Goal: Task Accomplishment & Management: Complete application form

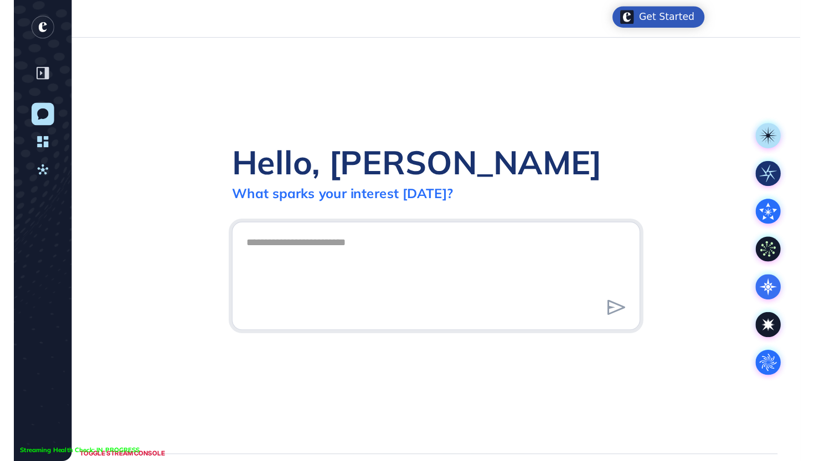
scroll to position [1, 1]
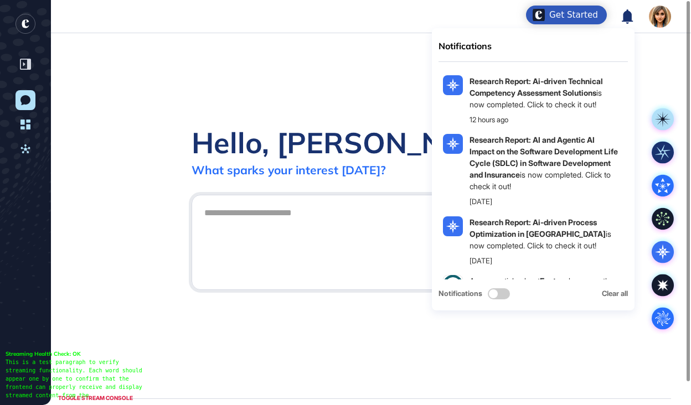
click at [631, 17] on icon at bounding box center [627, 16] width 11 height 14
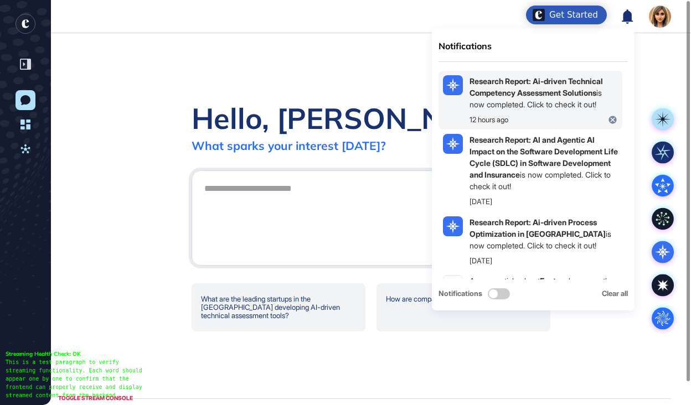
click at [551, 85] on b "Research Report: Ai-driven Technical Competency Assessment Solutions" at bounding box center [535, 86] width 133 height 21
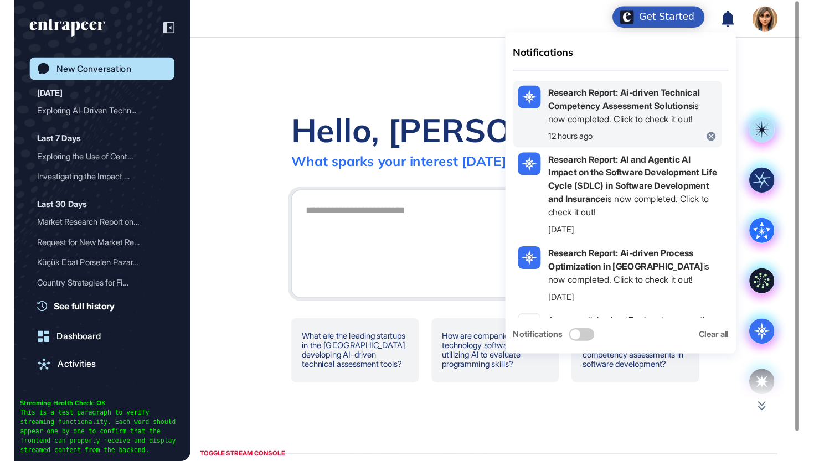
scroll to position [461, 814]
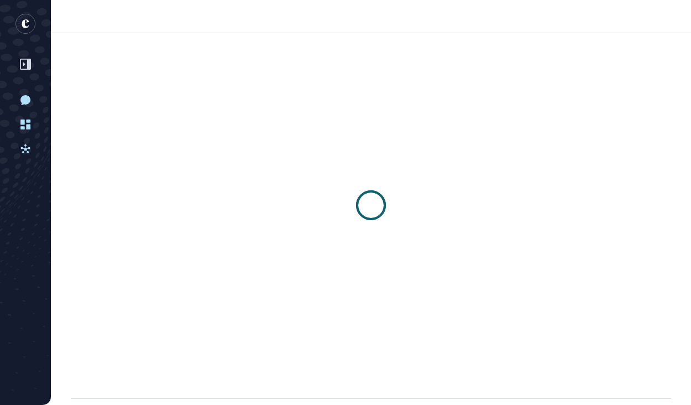
scroll to position [1, 1]
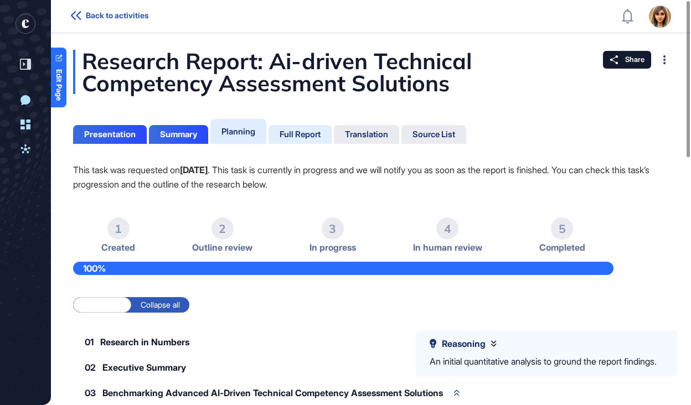
click at [290, 132] on div "Full Report" at bounding box center [300, 135] width 41 height 10
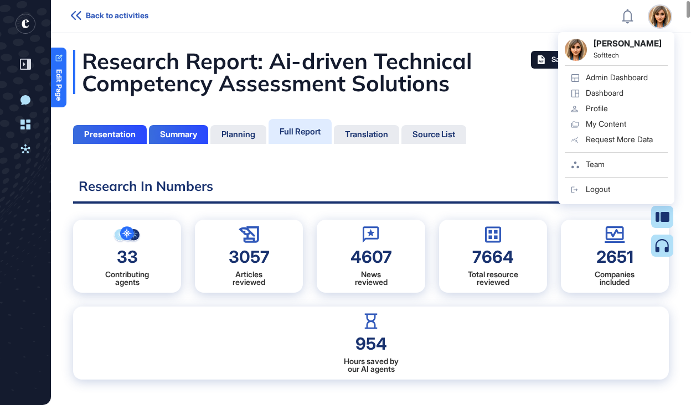
scroll to position [5, 1]
click at [620, 78] on div "Admin Dashboard" at bounding box center [617, 77] width 62 height 9
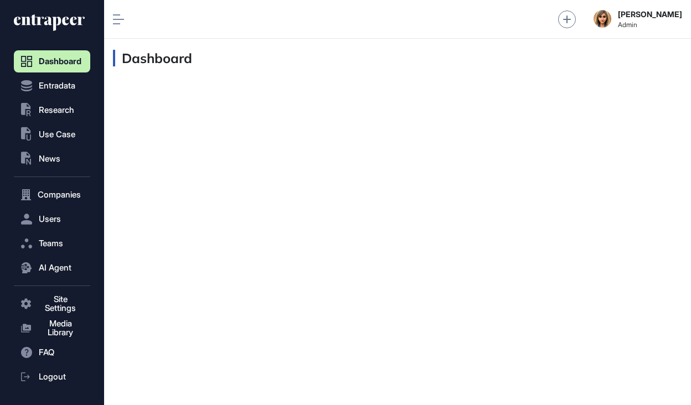
scroll to position [1, 1]
click at [51, 225] on button "Users" at bounding box center [52, 219] width 76 height 22
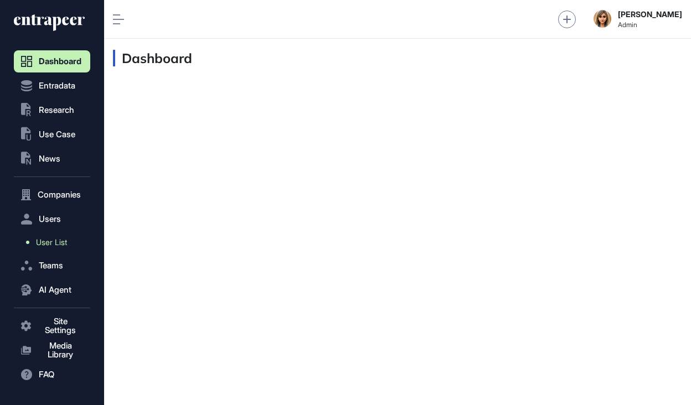
click at [50, 250] on link "User List" at bounding box center [54, 242] width 71 height 20
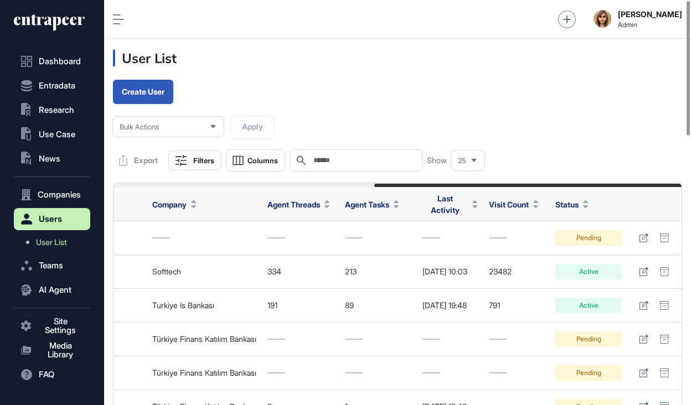
scroll to position [0, 482]
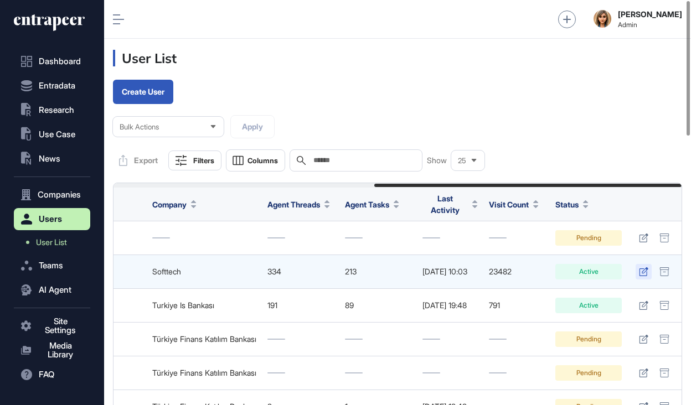
click at [643, 267] on icon at bounding box center [643, 271] width 9 height 9
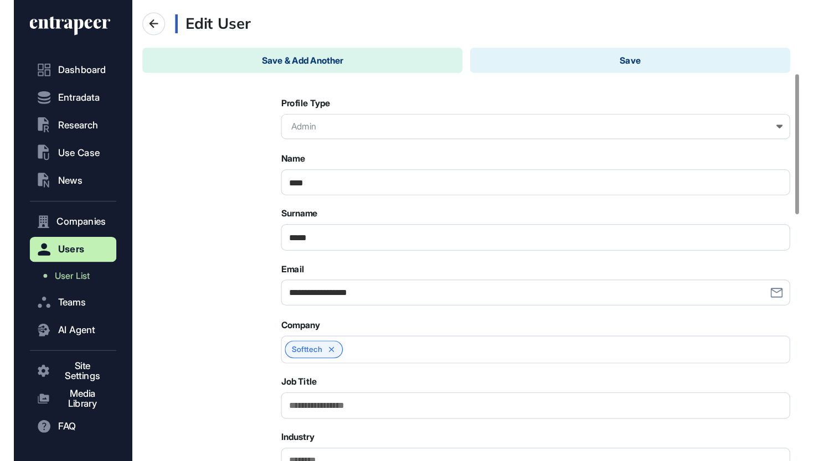
scroll to position [234, 0]
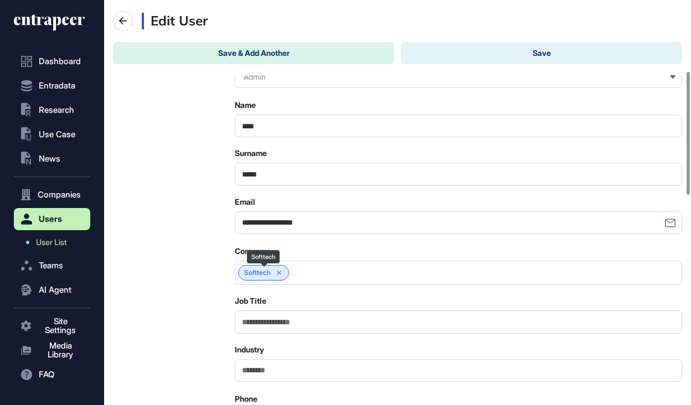
click at [281, 274] on icon at bounding box center [279, 273] width 8 height 8
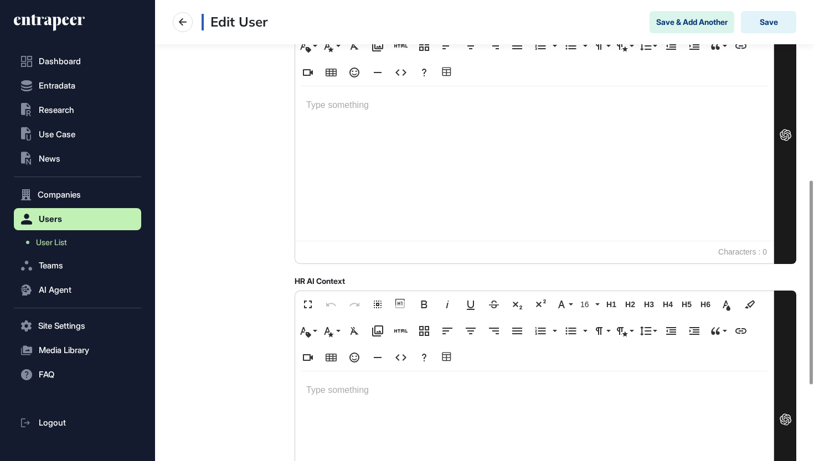
scroll to position [175, 0]
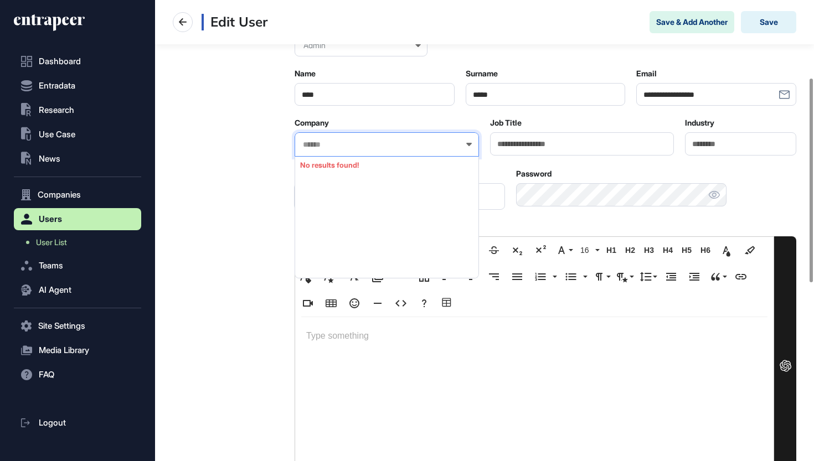
click at [350, 148] on input "text" at bounding box center [380, 144] width 156 height 9
type input "**********"
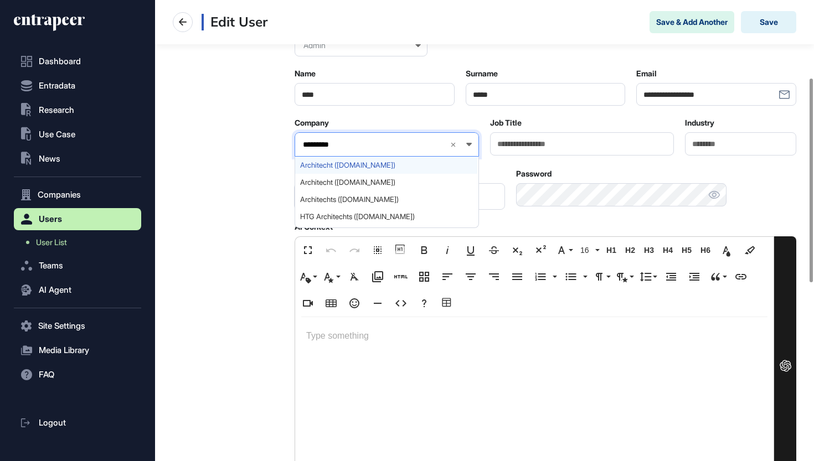
drag, startPoint x: 332, startPoint y: 163, endPoint x: 385, endPoint y: 168, distance: 53.9
click at [385, 168] on span "Architecht (architecht.com)" at bounding box center [386, 165] width 172 height 8
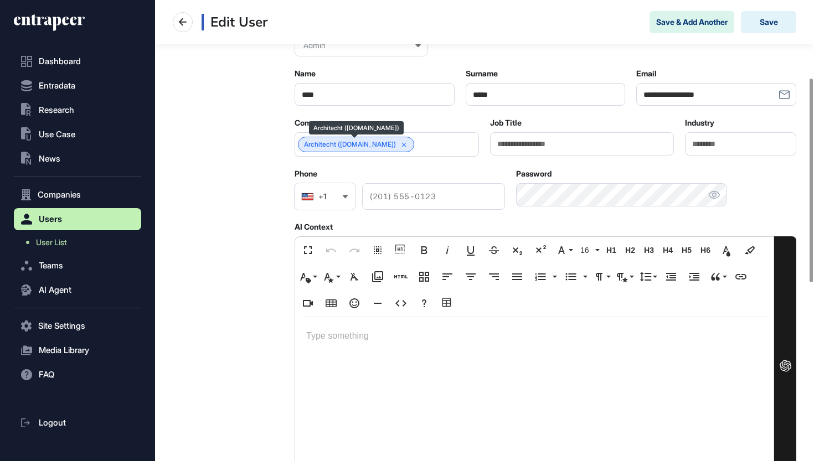
click at [337, 146] on link "Architecht (architecht.com)" at bounding box center [350, 145] width 92 height 8
click at [690, 28] on button "Save" at bounding box center [768, 22] width 55 height 22
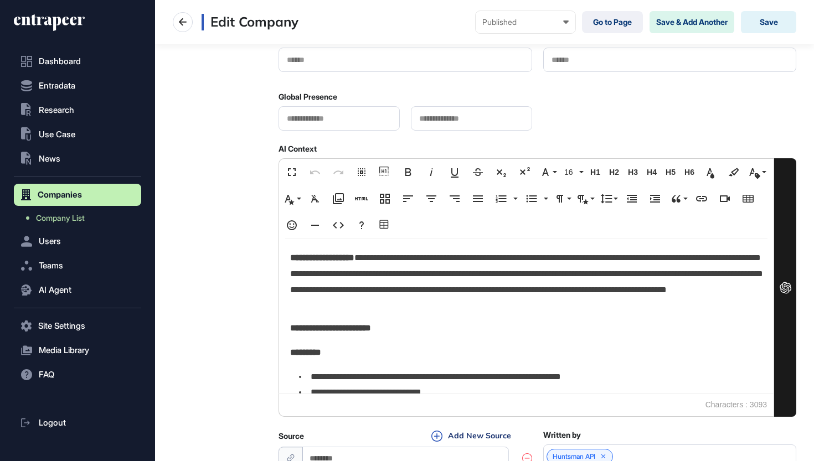
scroll to position [479, 0]
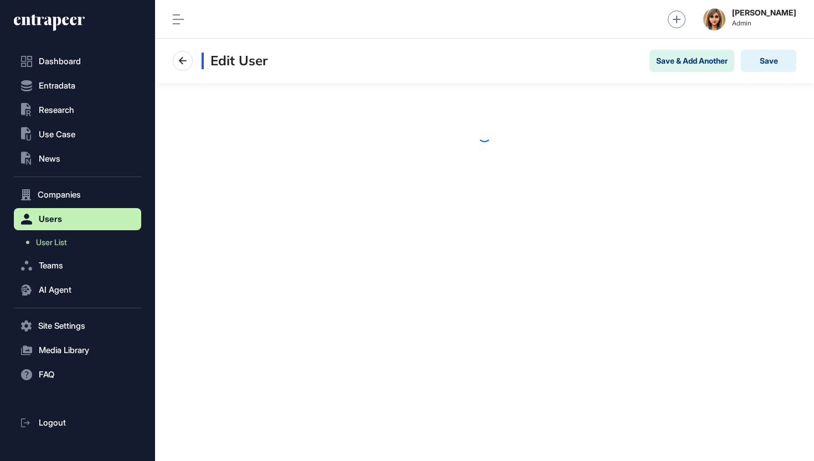
scroll to position [1, 1]
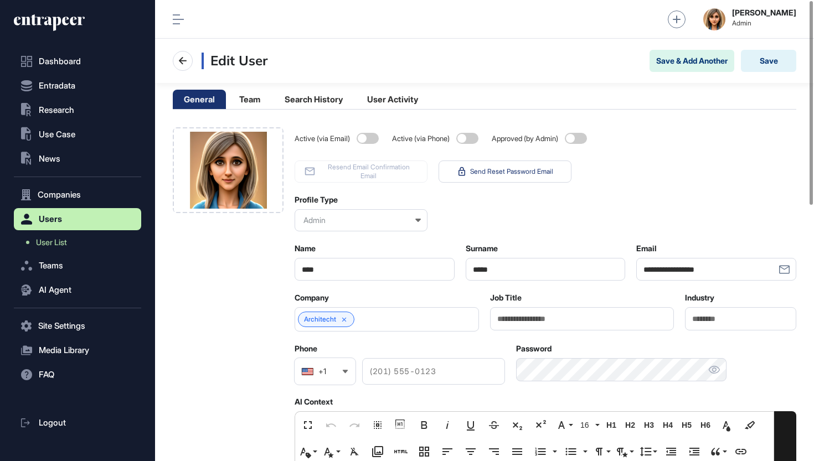
click at [80, 18] on icon at bounding box center [58, 19] width 54 height 11
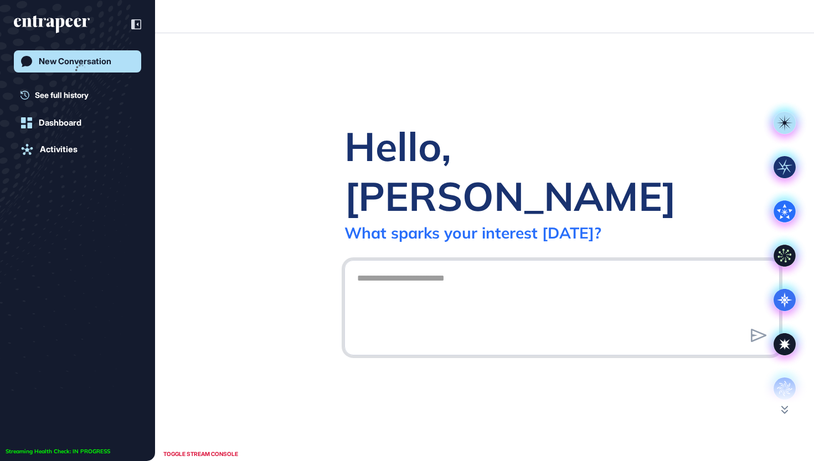
scroll to position [1, 1]
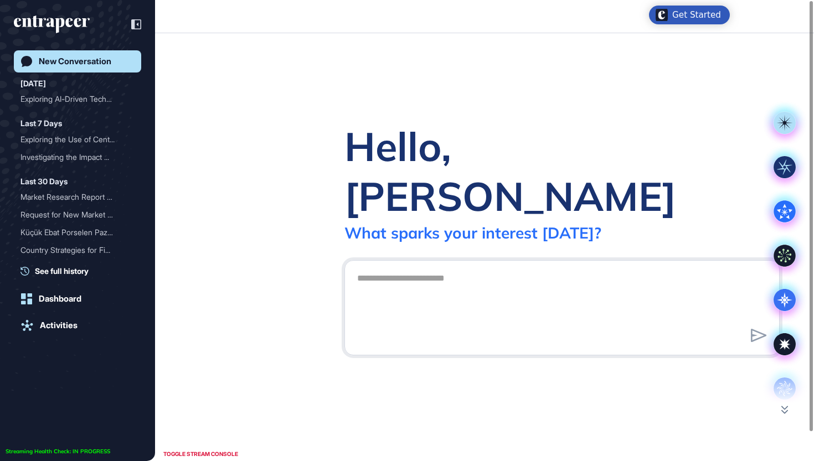
click at [71, 19] on icon "entrapeer-logo" at bounding box center [48, 22] width 68 height 9
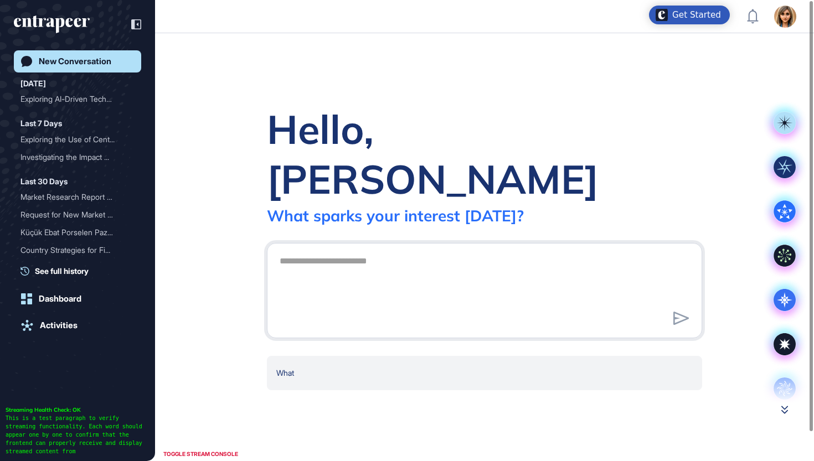
click at [783, 414] on icon at bounding box center [784, 410] width 7 height 8
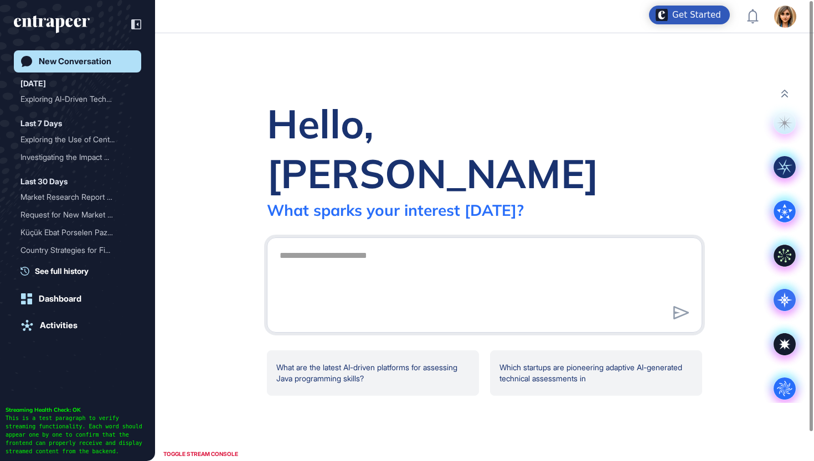
scroll to position [8, 0]
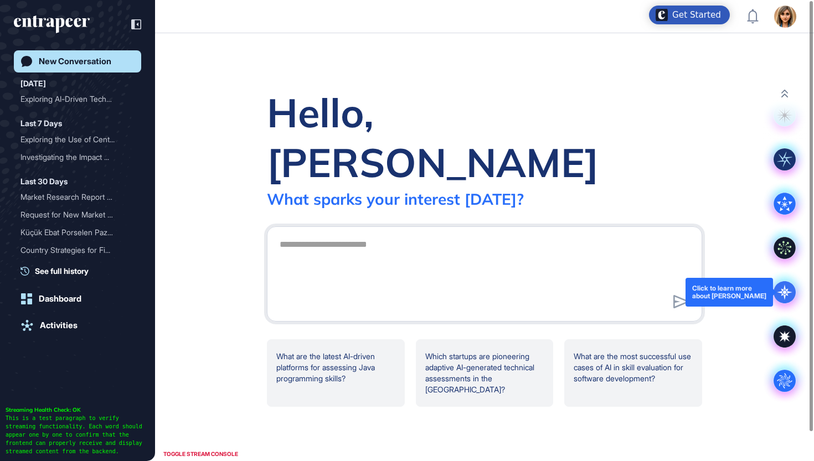
click at [782, 291] on icon at bounding box center [784, 292] width 15 height 15
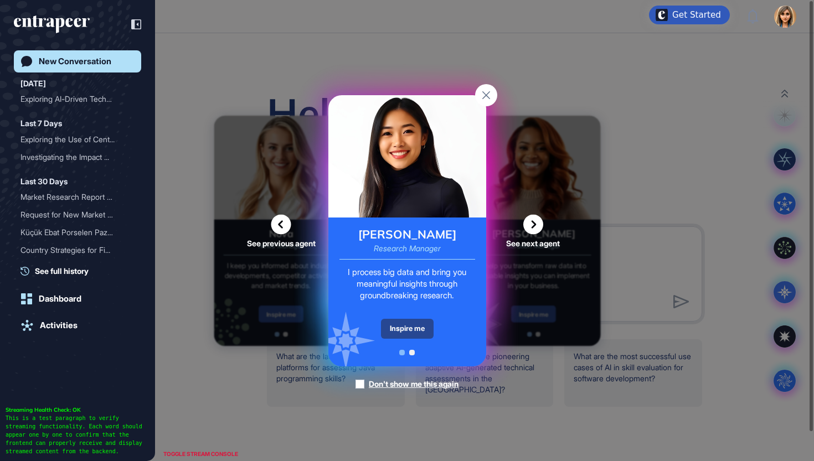
click at [422, 329] on div "Inspire me" at bounding box center [407, 329] width 53 height 20
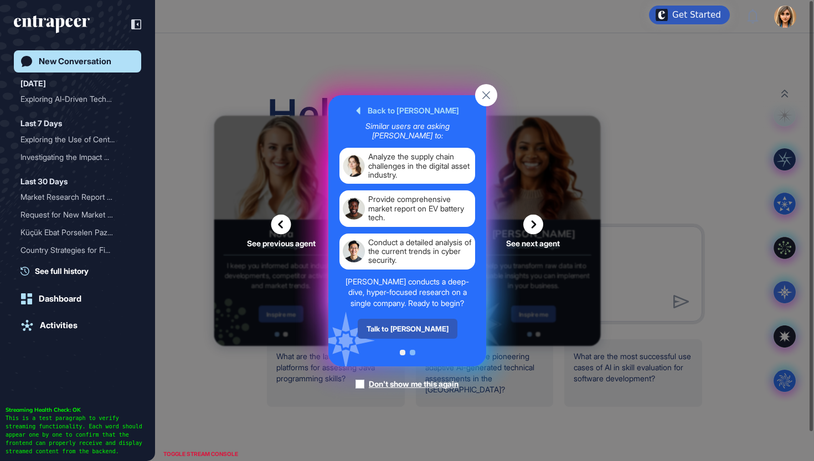
click at [422, 329] on div "Talk to Reese" at bounding box center [407, 329] width 100 height 20
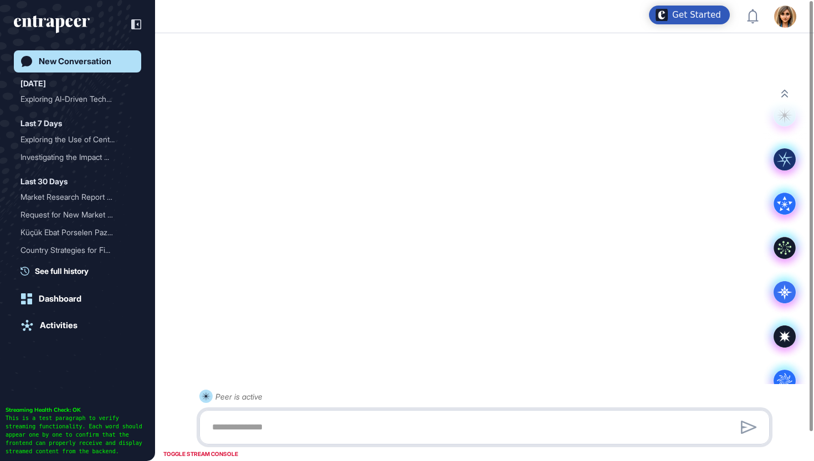
click at [337, 427] on div at bounding box center [484, 427] width 558 height 22
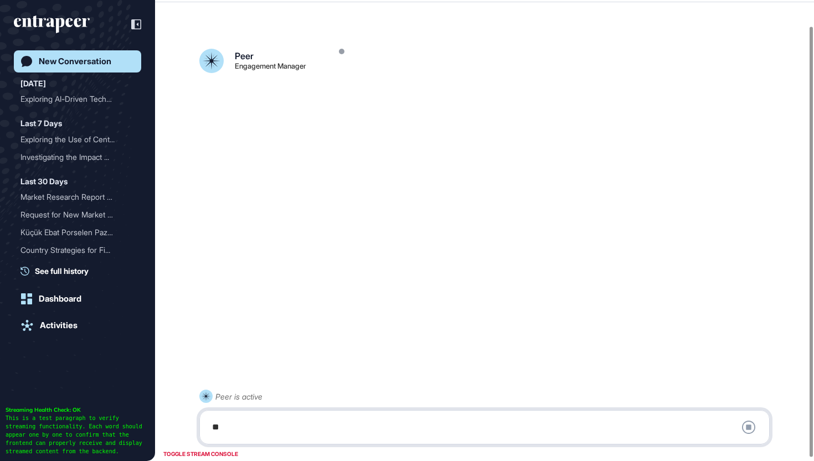
scroll to position [31, 0]
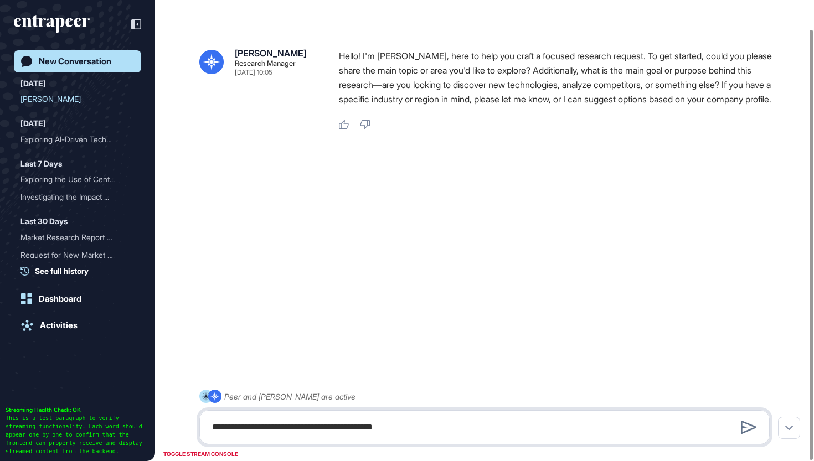
type textarea "**********"
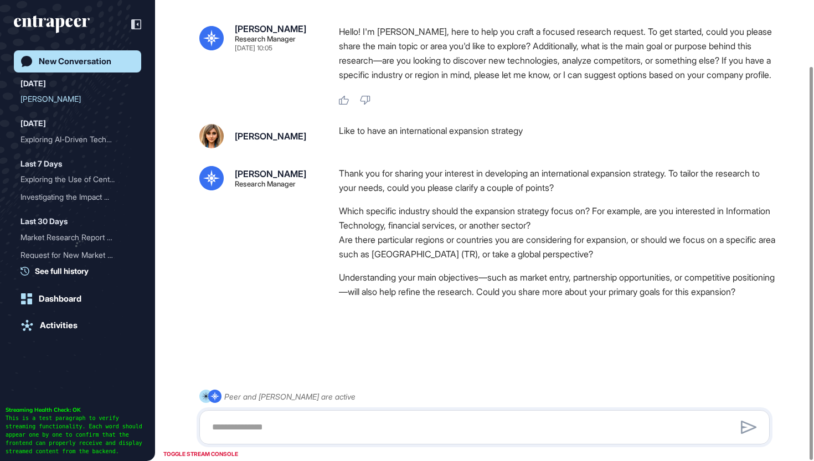
scroll to position [77, 0]
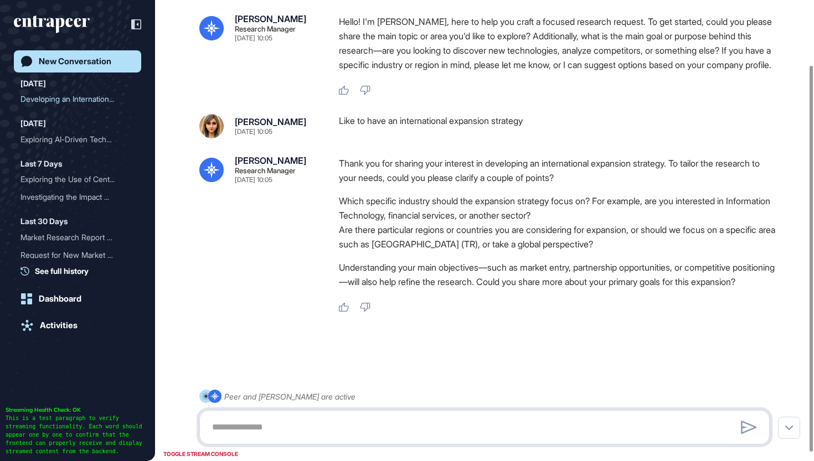
click at [224, 423] on textarea at bounding box center [484, 427] width 558 height 22
drag, startPoint x: 256, startPoint y: 429, endPoint x: 203, endPoint y: 428, distance: 52.6
click at [203, 428] on div "**********" at bounding box center [484, 427] width 570 height 34
click at [460, 427] on textarea "**********" at bounding box center [484, 427] width 558 height 22
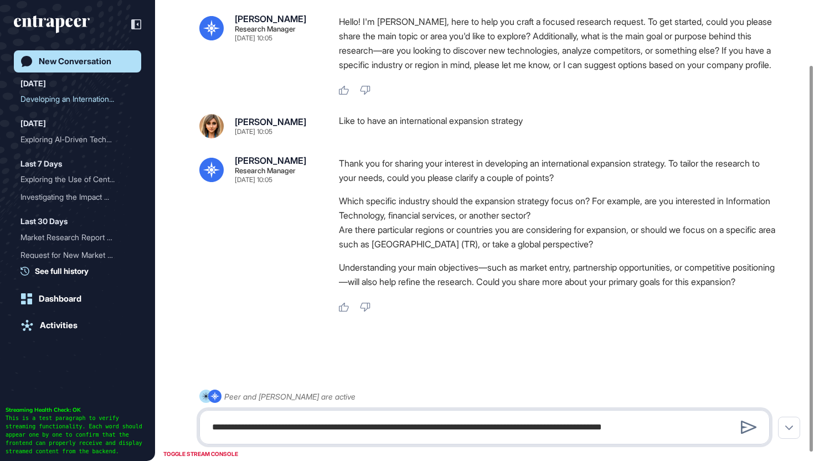
type textarea "**********"
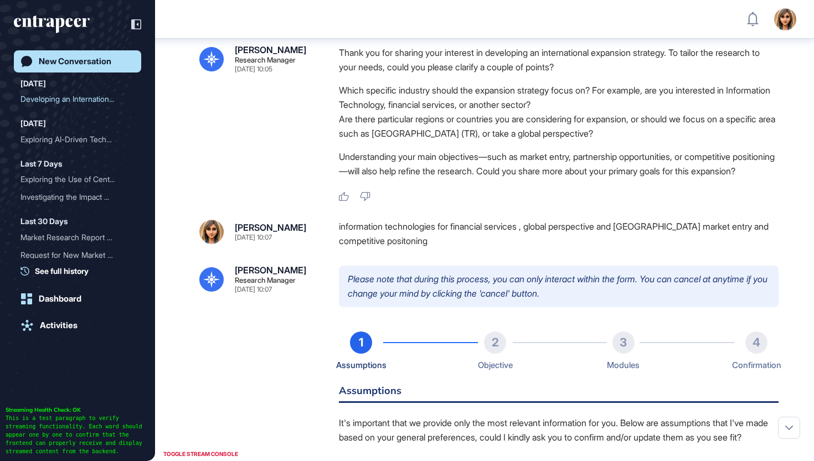
scroll to position [503, 0]
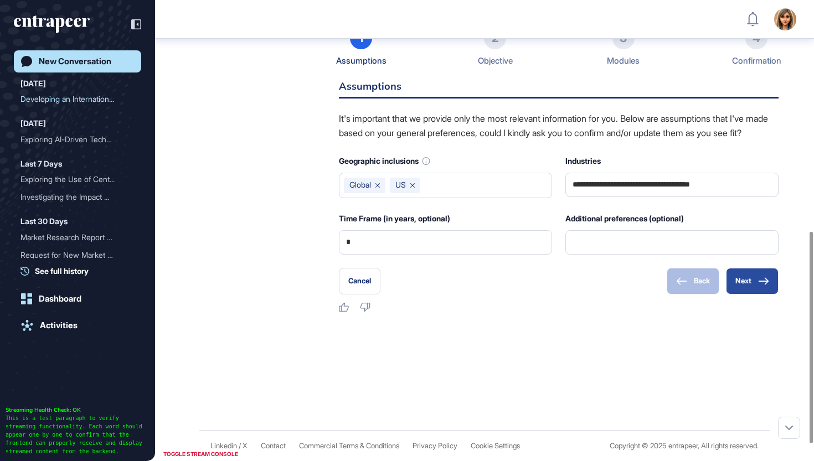
click at [764, 285] on icon at bounding box center [763, 280] width 10 height 7
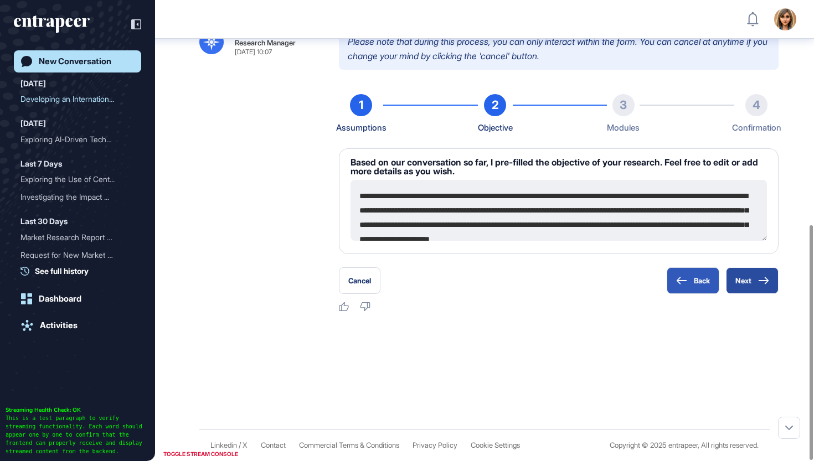
scroll to position [0, 0]
click at [746, 281] on button "Next" at bounding box center [752, 280] width 53 height 27
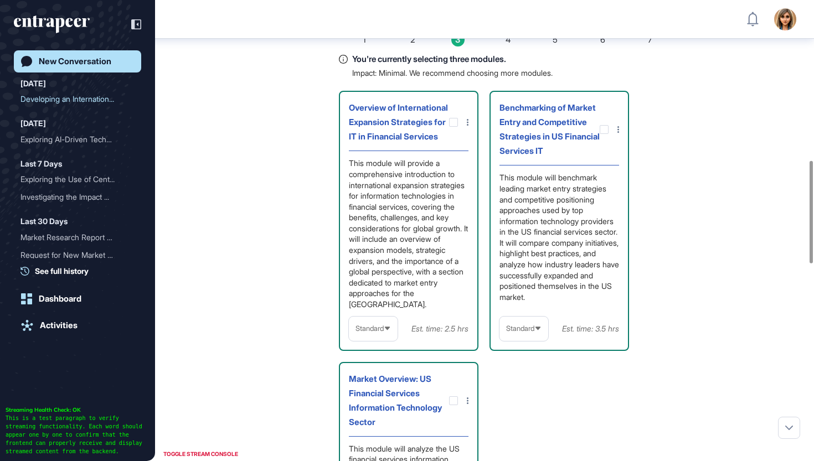
scroll to position [728, 0]
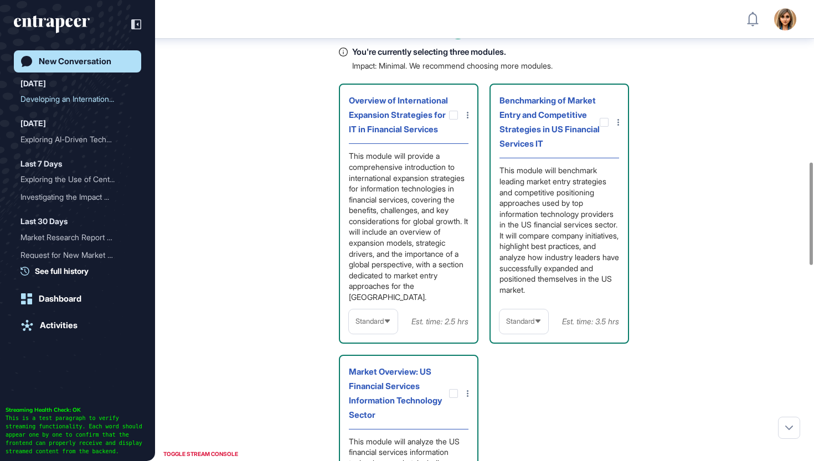
click at [518, 325] on span "Standard" at bounding box center [520, 321] width 28 height 8
click at [522, 404] on li "In-depth" at bounding box center [524, 392] width 42 height 22
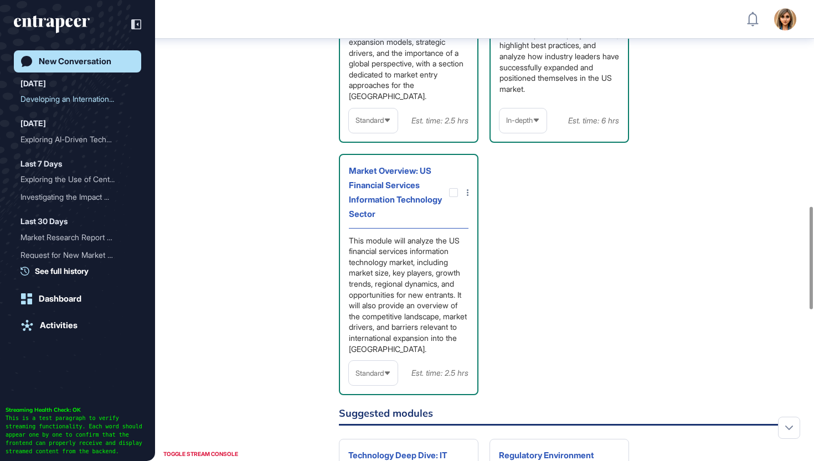
scroll to position [954, 0]
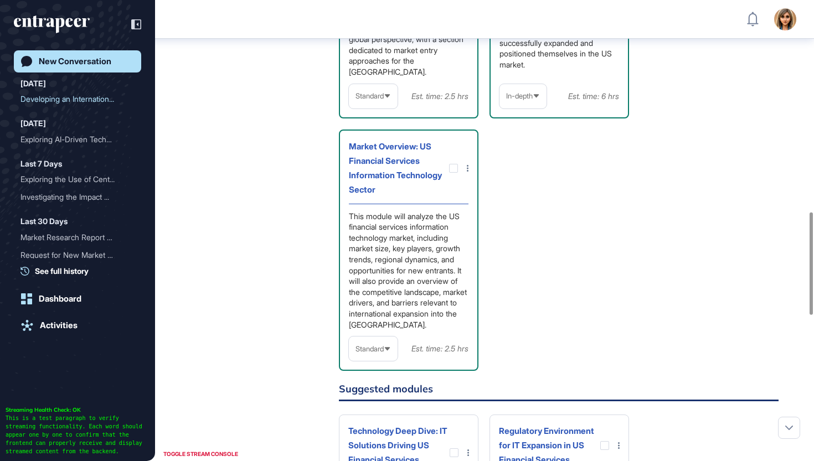
click at [374, 353] on span "Standard" at bounding box center [369, 349] width 28 height 8
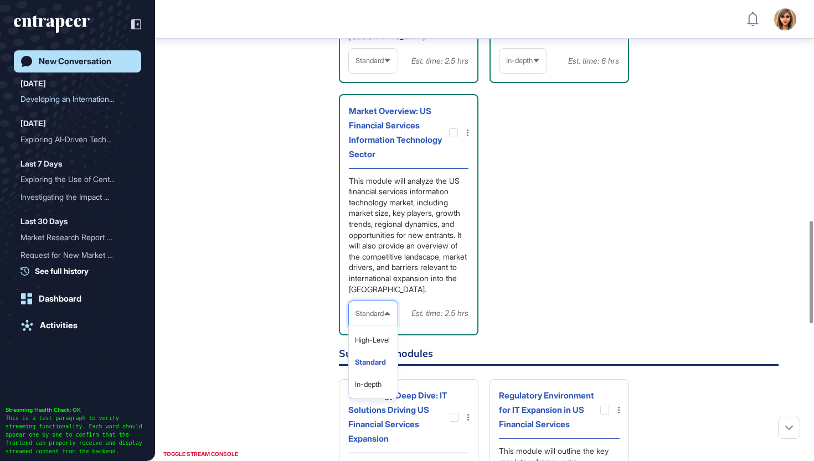
scroll to position [1004, 0]
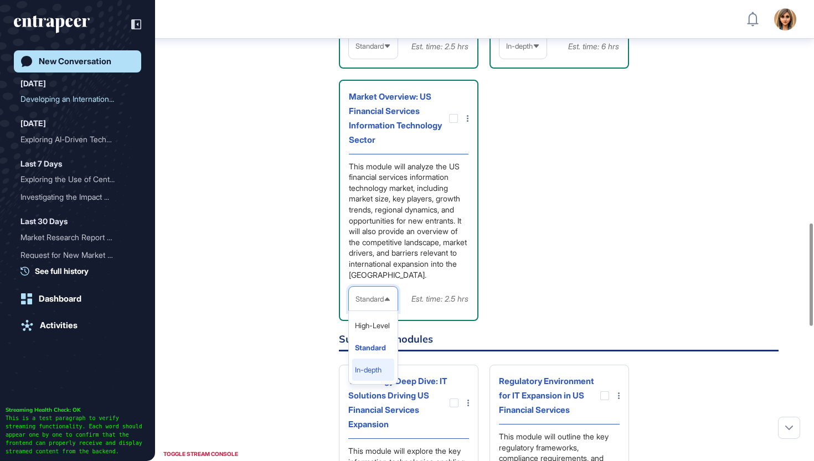
click at [368, 381] on li "In-depth" at bounding box center [373, 370] width 42 height 22
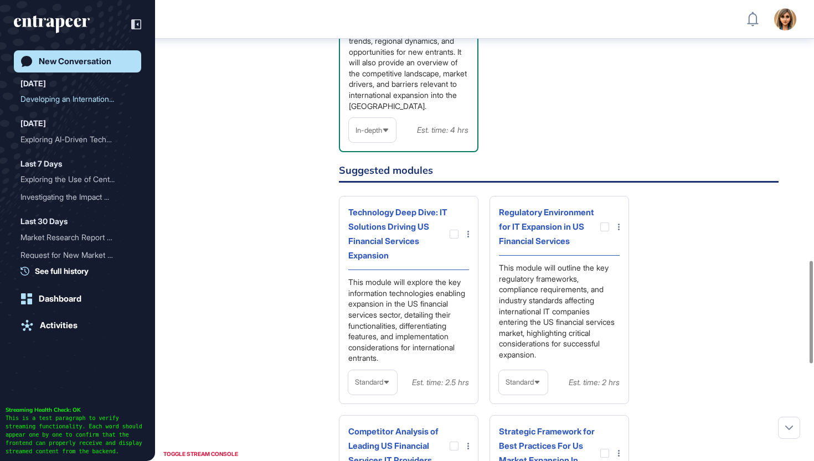
scroll to position [1173, 0]
click at [452, 238] on div at bounding box center [453, 233] width 9 height 9
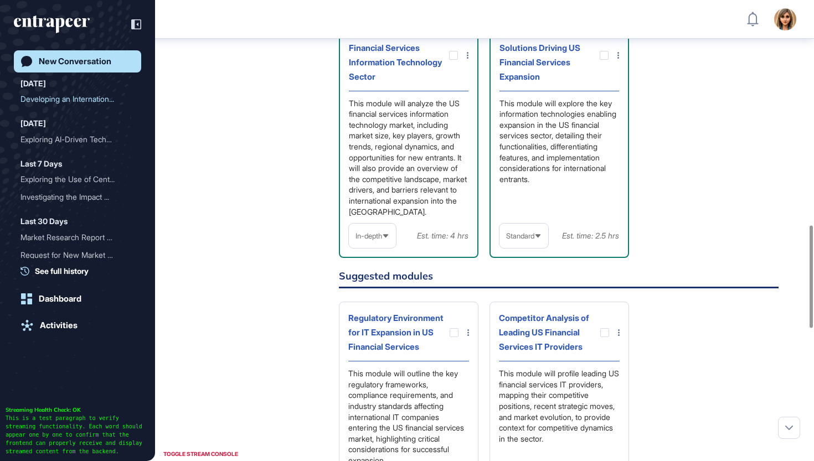
scroll to position [1010, 0]
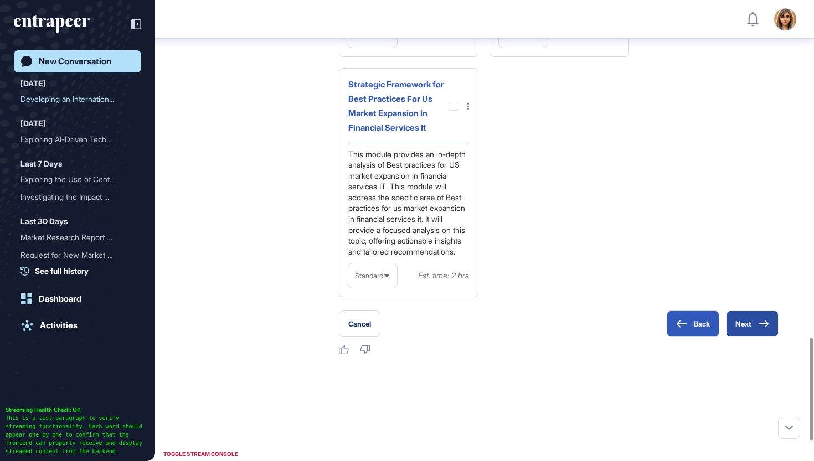
click at [750, 337] on button "Next" at bounding box center [752, 324] width 53 height 27
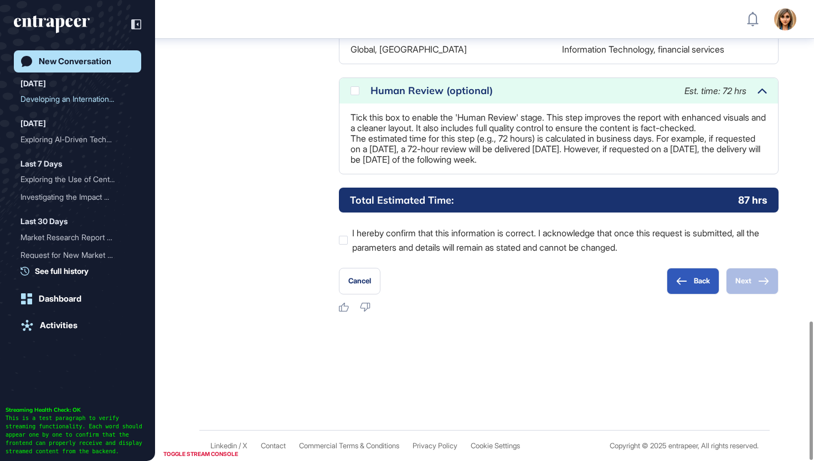
scroll to position [1066, 0]
click at [353, 86] on div at bounding box center [354, 90] width 9 height 9
click at [406, 246] on label "I hereby confirm that this information is correct. I acknowledge that once this…" at bounding box center [559, 240] width 440 height 29
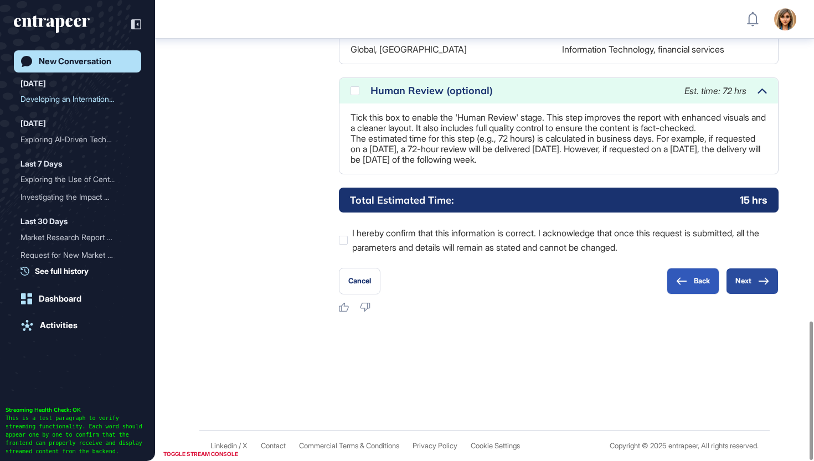
click at [759, 283] on icon at bounding box center [763, 281] width 11 height 8
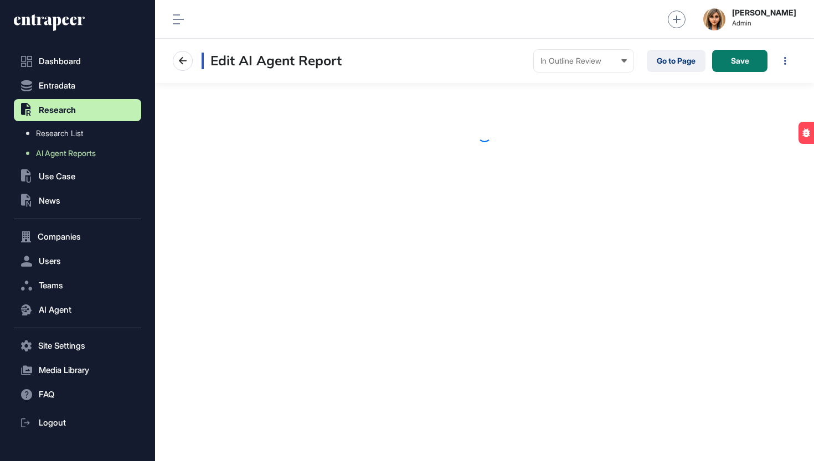
scroll to position [1, 1]
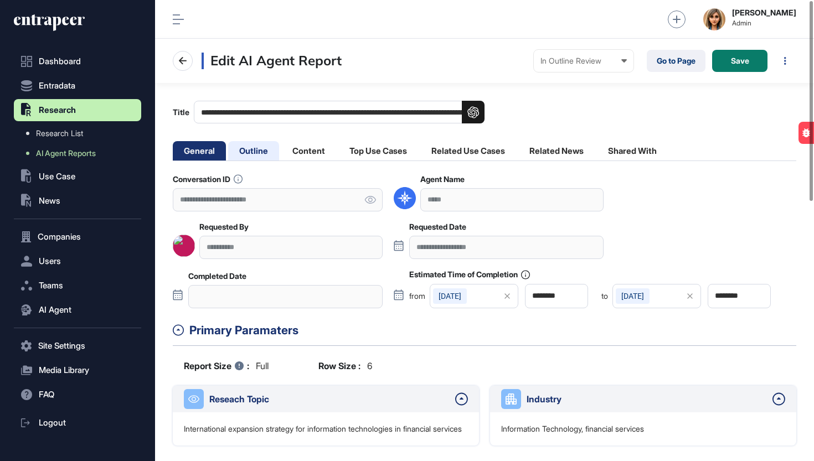
click at [256, 148] on li "Outline" at bounding box center [253, 150] width 51 height 19
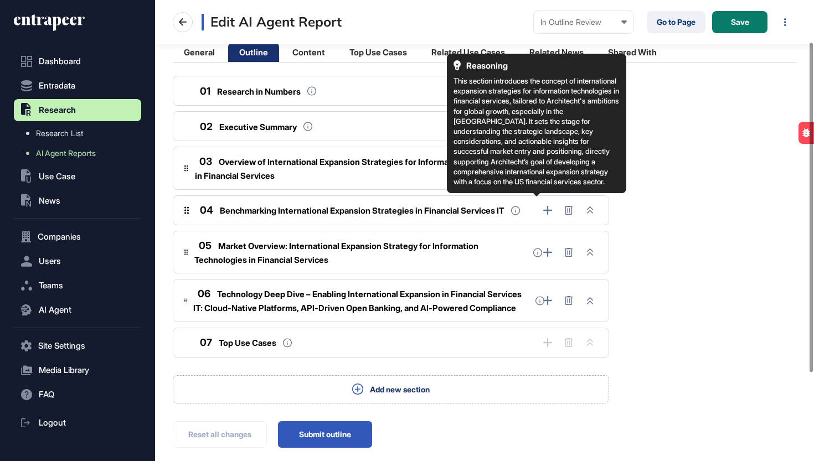
scroll to position [122, 0]
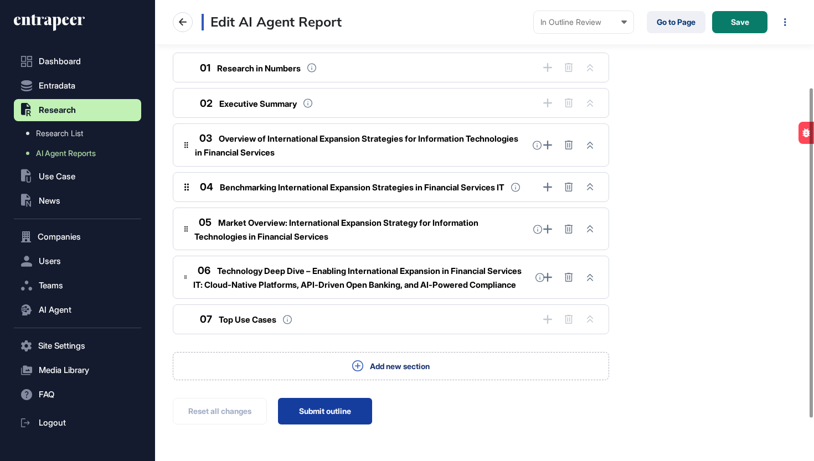
click at [335, 418] on button "Submit outline" at bounding box center [325, 411] width 94 height 27
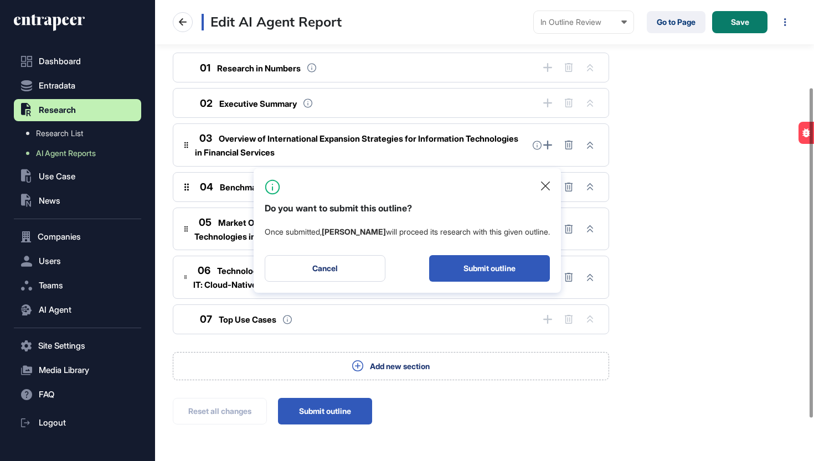
click at [467, 283] on div "Do you want to submit this outline? Once submitted, [PERSON_NAME] will proceed …" at bounding box center [407, 230] width 307 height 125
click at [467, 273] on button "Submit outline" at bounding box center [489, 268] width 121 height 27
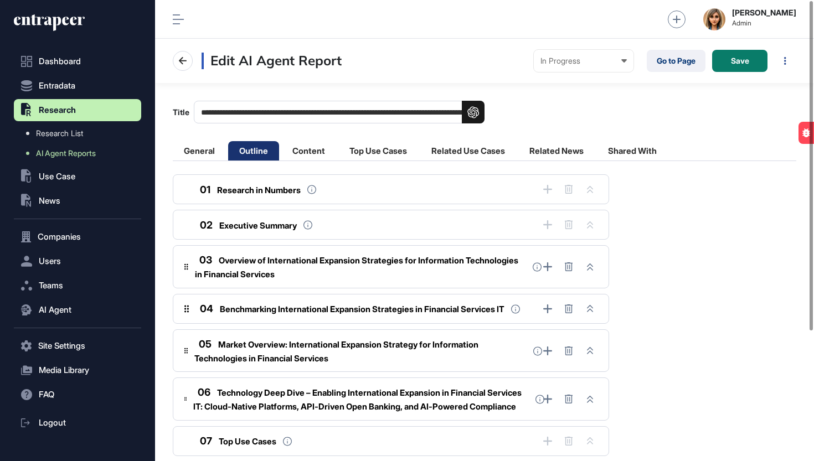
scroll to position [0, 0]
